Goal: Task Accomplishment & Management: Manage account settings

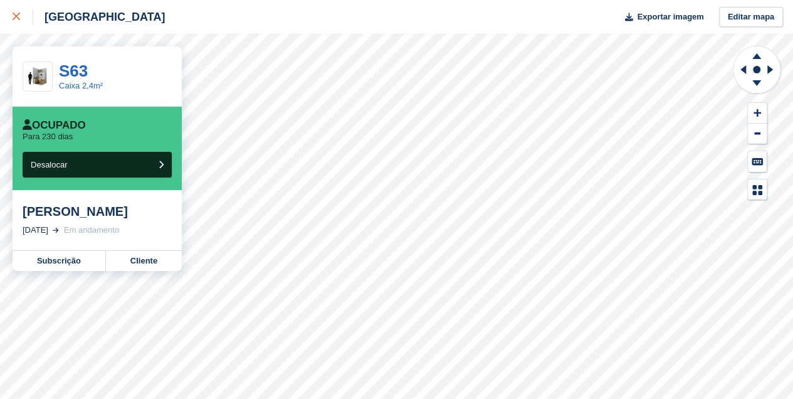
click at [16, 14] on icon at bounding box center [17, 17] width 8 height 8
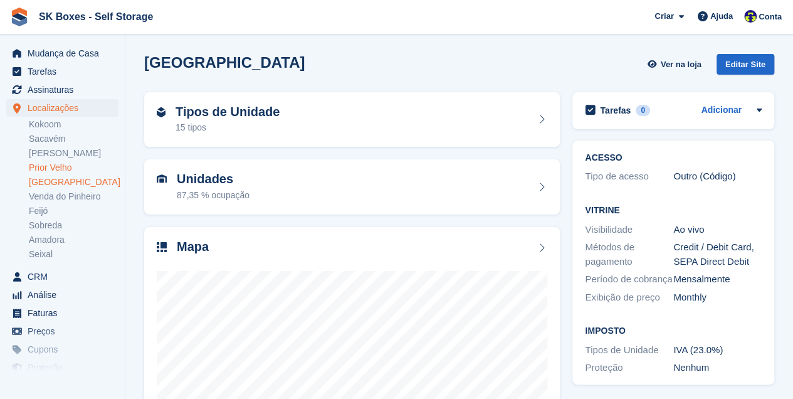
click at [48, 168] on link "Prior Velho" at bounding box center [74, 168] width 90 height 12
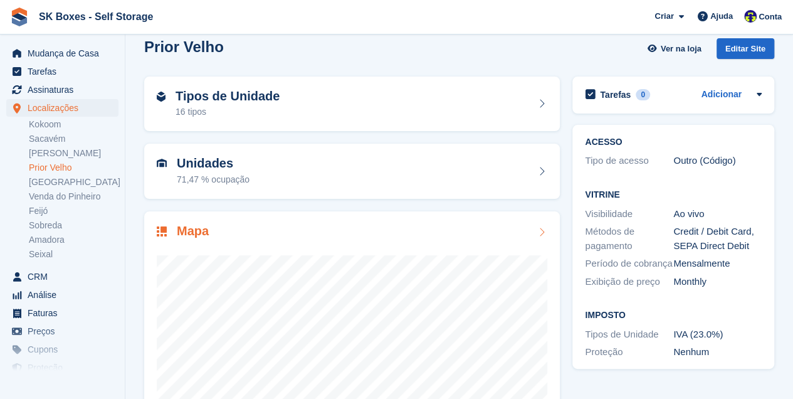
scroll to position [83, 0]
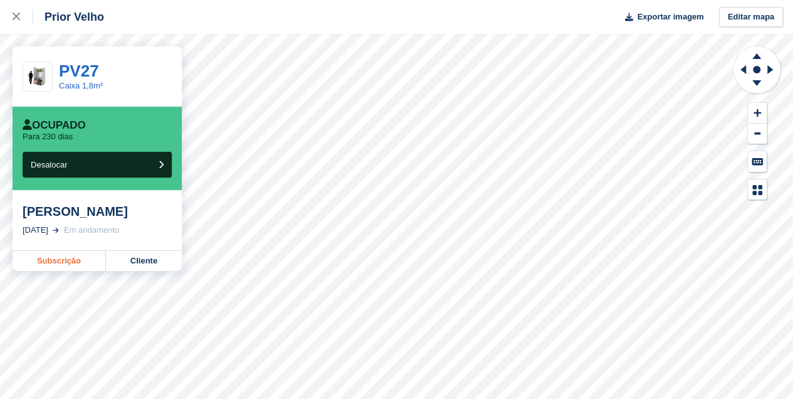
click at [68, 266] on link "Subscrição" at bounding box center [59, 261] width 93 height 20
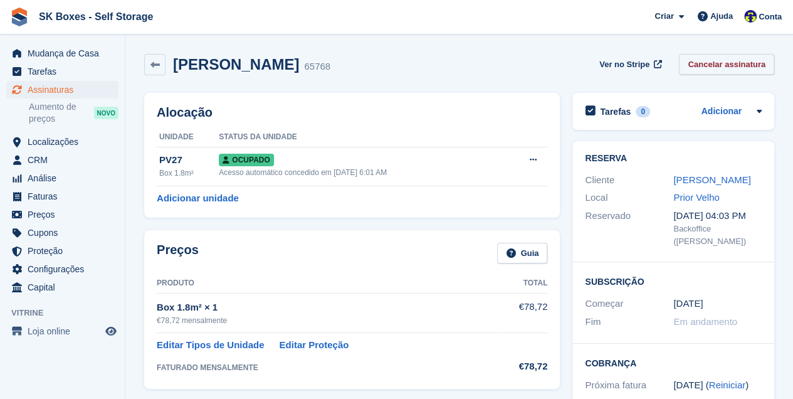
click at [701, 60] on link "Cancelar assinatura" at bounding box center [726, 64] width 95 height 21
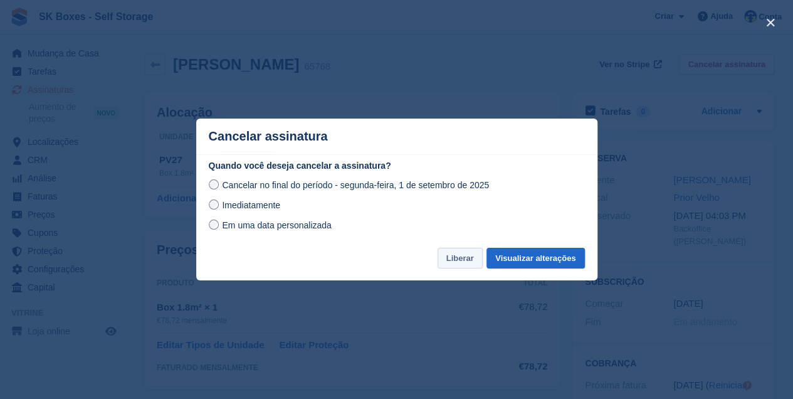
click at [457, 253] on button "Liberar" at bounding box center [459, 258] width 45 height 21
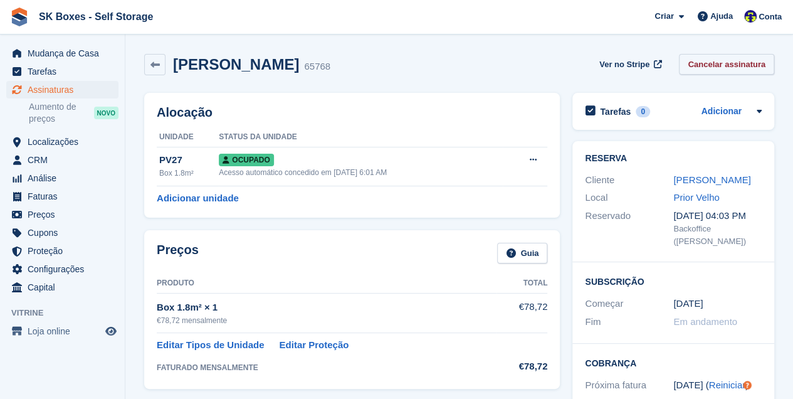
click at [709, 65] on link "Cancelar assinatura" at bounding box center [726, 64] width 95 height 21
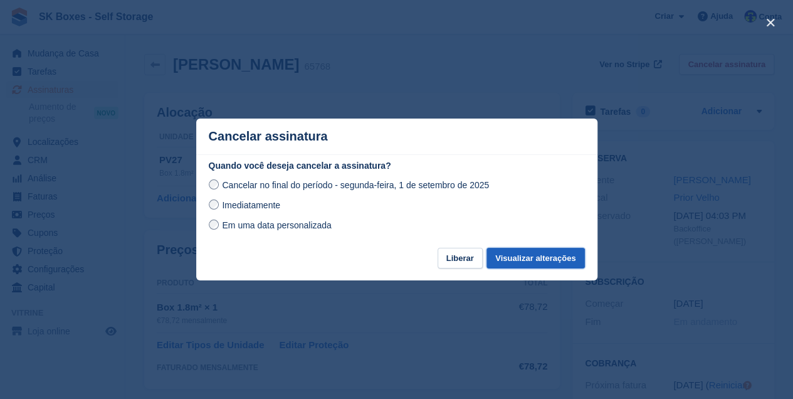
click at [518, 258] on button "Visualizar alterações" at bounding box center [535, 258] width 98 height 21
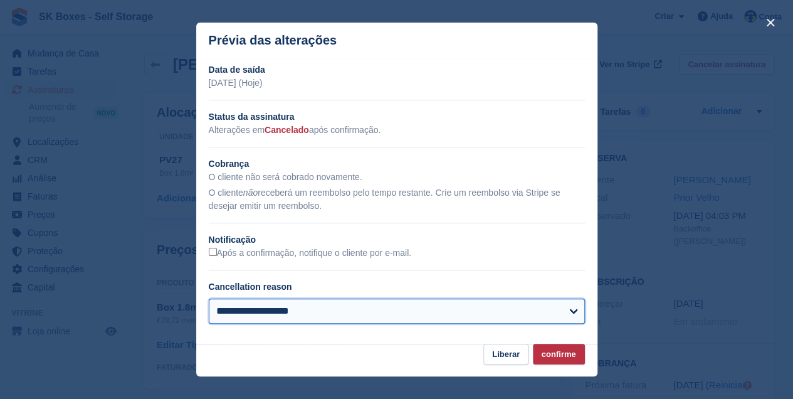
click at [248, 310] on select "**********" at bounding box center [397, 310] width 376 height 25
select select "*****"
click at [209, 300] on select "**********" at bounding box center [397, 310] width 376 height 25
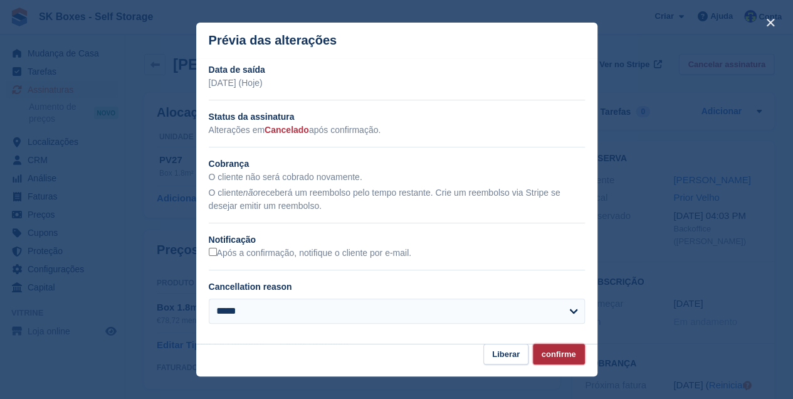
click at [559, 350] on button "confirme" at bounding box center [559, 353] width 52 height 21
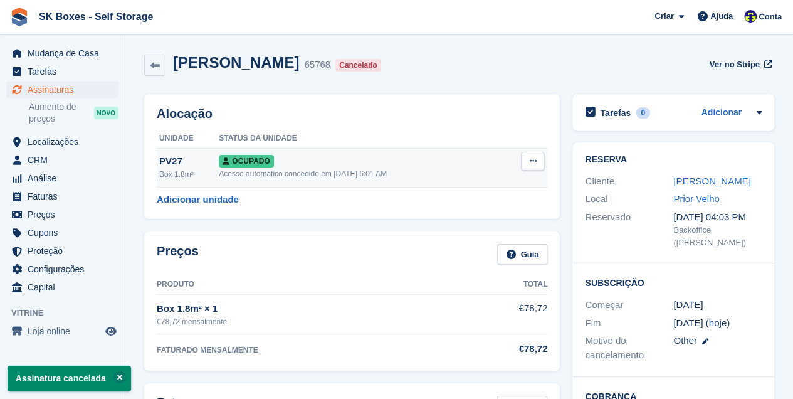
click at [237, 160] on span "Ocupado" at bounding box center [246, 161] width 55 height 13
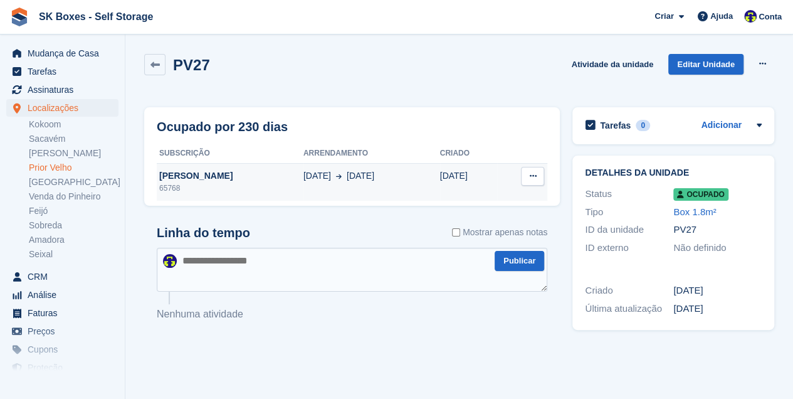
click at [531, 174] on icon at bounding box center [532, 176] width 7 height 8
click at [459, 200] on p "Desalocar" at bounding box center [483, 200] width 109 height 16
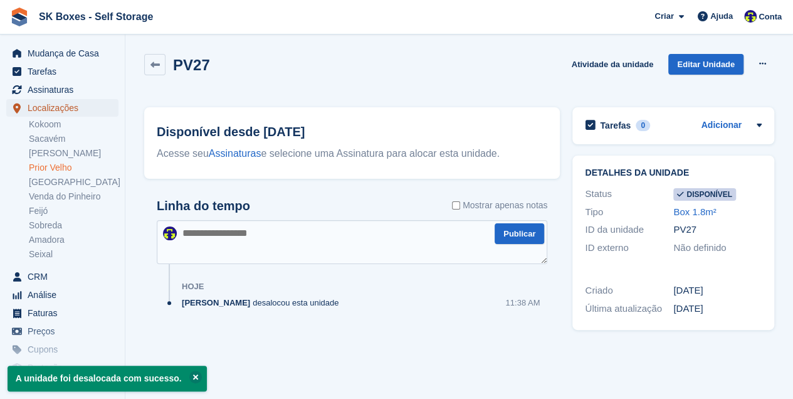
click at [60, 109] on span "Localizações" at bounding box center [65, 108] width 75 height 18
click at [46, 168] on link "Prior Velho" at bounding box center [74, 168] width 90 height 12
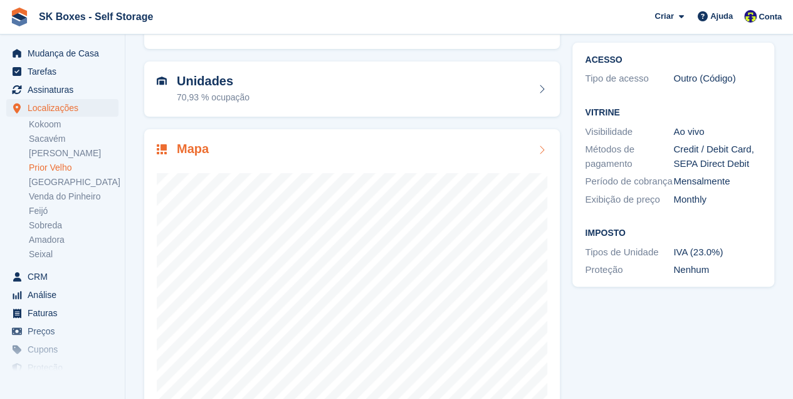
scroll to position [125, 0]
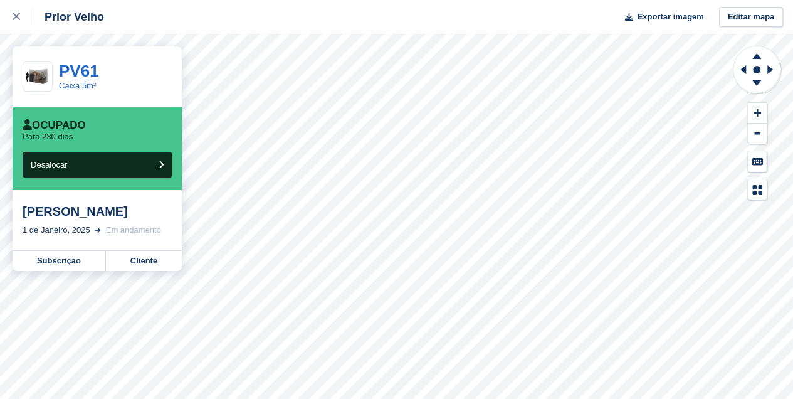
click at [76, 225] on div "1 de Janeiro, 2025" at bounding box center [57, 230] width 68 height 13
click at [61, 259] on link "Subscrição" at bounding box center [59, 261] width 93 height 20
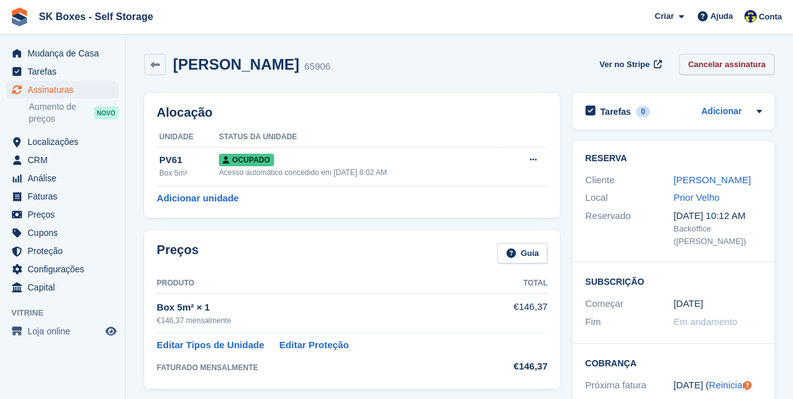
click at [723, 62] on link "Cancelar assinatura" at bounding box center [726, 64] width 95 height 21
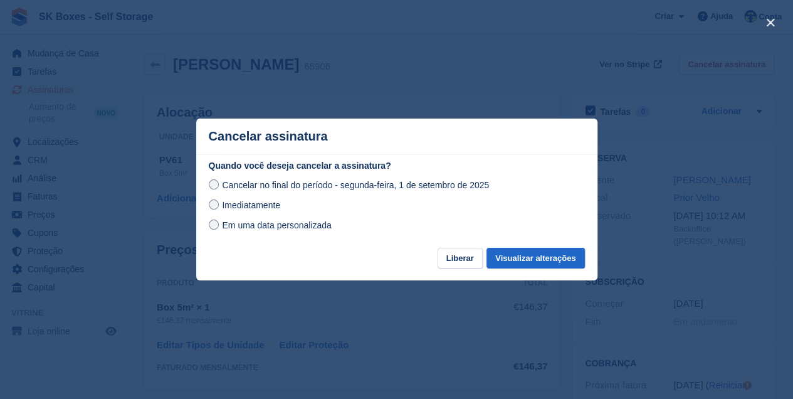
click at [263, 206] on span "Imediatamente" at bounding box center [251, 205] width 58 height 10
click at [469, 256] on button "Liberar" at bounding box center [459, 258] width 45 height 21
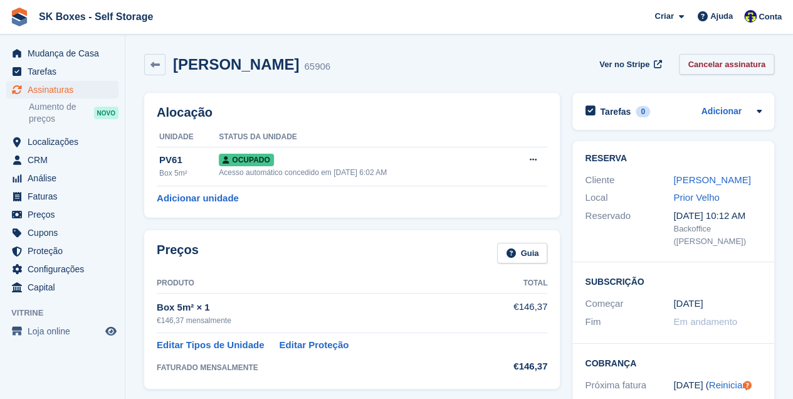
click at [747, 54] on link "Cancelar assinatura" at bounding box center [726, 64] width 95 height 21
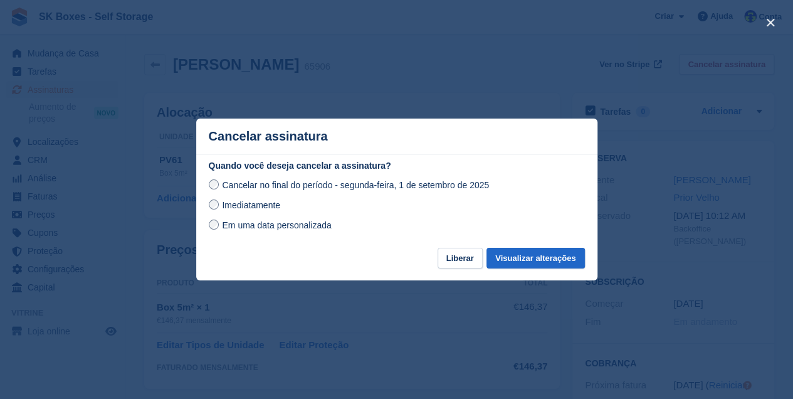
click at [242, 206] on span "Imediatamente" at bounding box center [251, 205] width 58 height 10
click at [519, 257] on button "Visualizar alterações" at bounding box center [535, 258] width 98 height 21
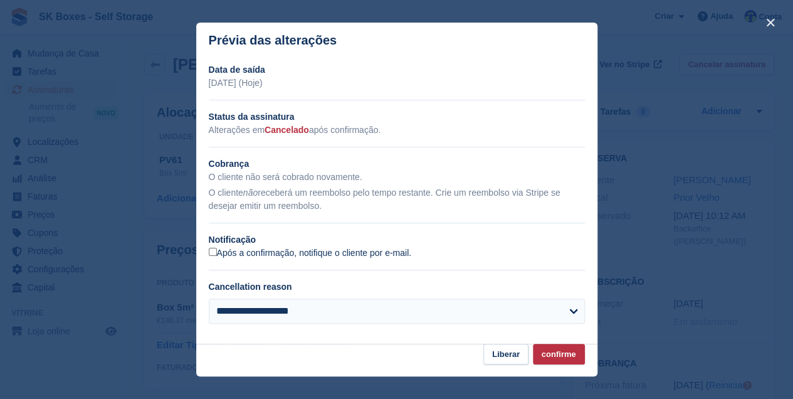
click at [217, 254] on label "Após a confirmação, notifique o cliente por e-mail." at bounding box center [310, 253] width 203 height 11
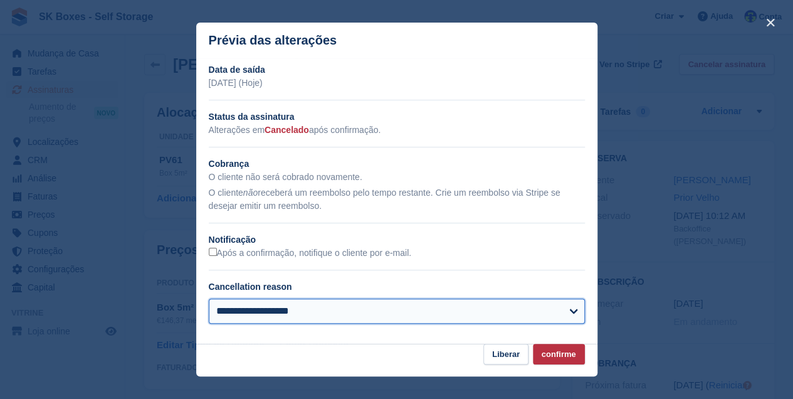
click at [244, 307] on select "**********" at bounding box center [397, 310] width 376 height 25
select select "*****"
click at [209, 300] on select "**********" at bounding box center [397, 310] width 376 height 25
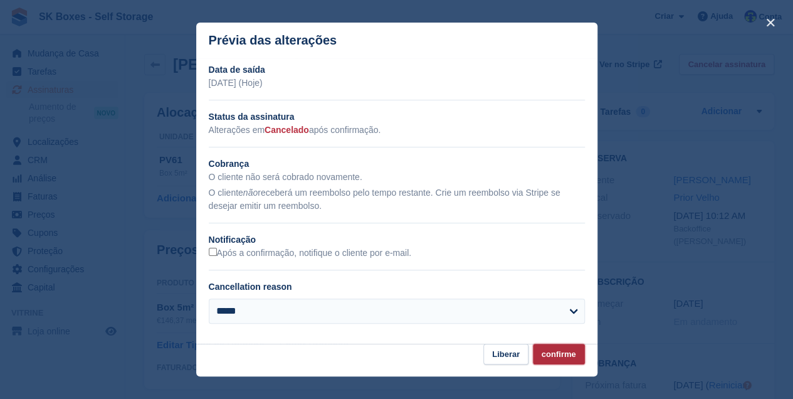
click at [545, 352] on button "confirme" at bounding box center [559, 353] width 52 height 21
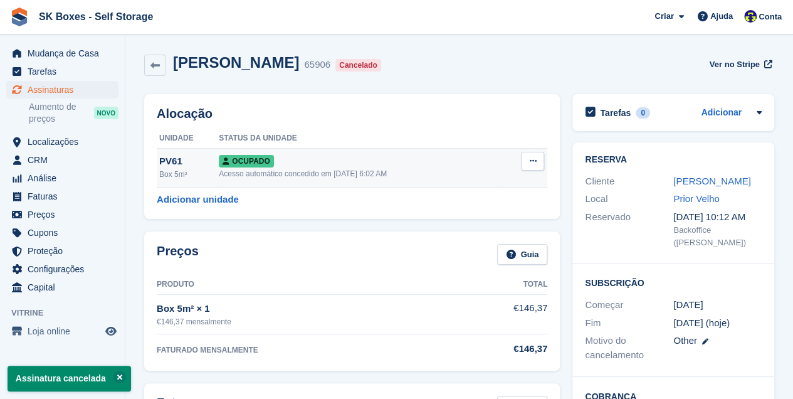
click at [237, 159] on span "Ocupado" at bounding box center [246, 161] width 55 height 13
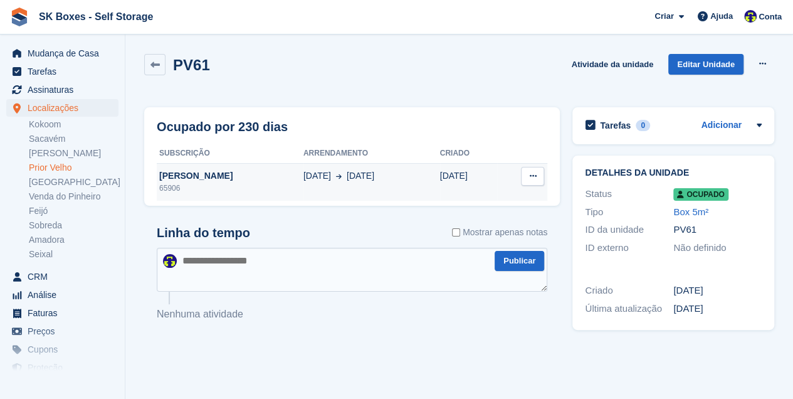
click at [531, 180] on icon at bounding box center [532, 176] width 7 height 8
click at [449, 203] on p "Desalocar" at bounding box center [483, 200] width 109 height 16
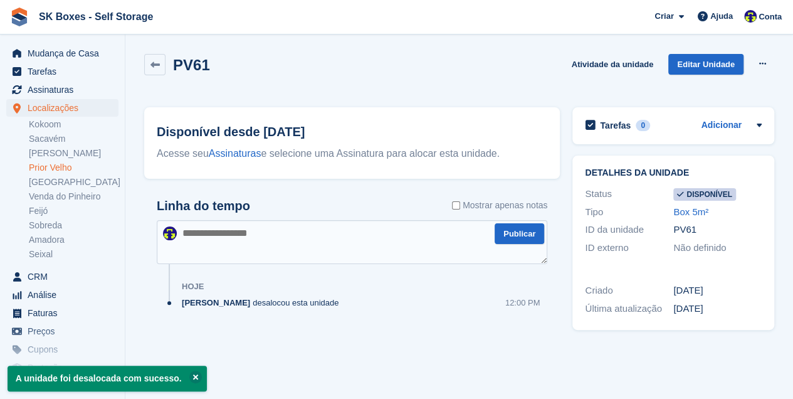
click at [70, 168] on link "Prior Velho" at bounding box center [74, 168] width 90 height 12
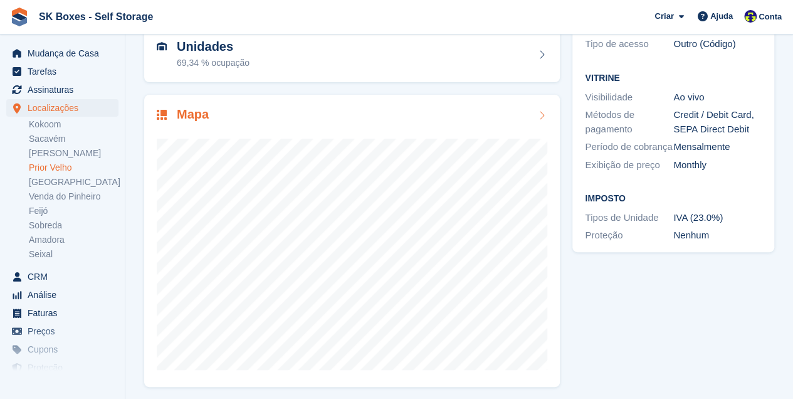
scroll to position [135, 0]
